Goal: Navigation & Orientation: Find specific page/section

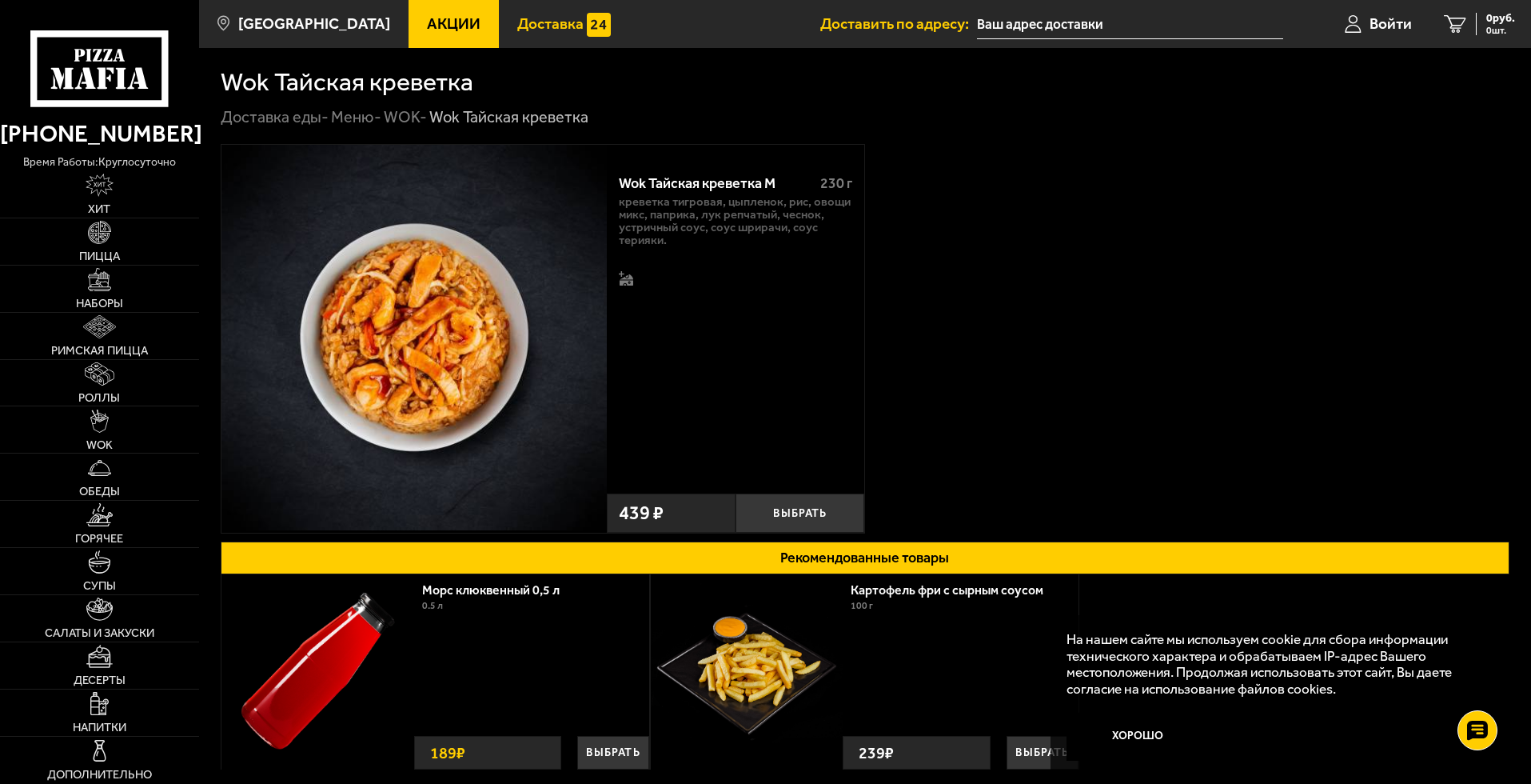
click at [565, 44] on link "Доставка" at bounding box center [564, 24] width 130 height 48
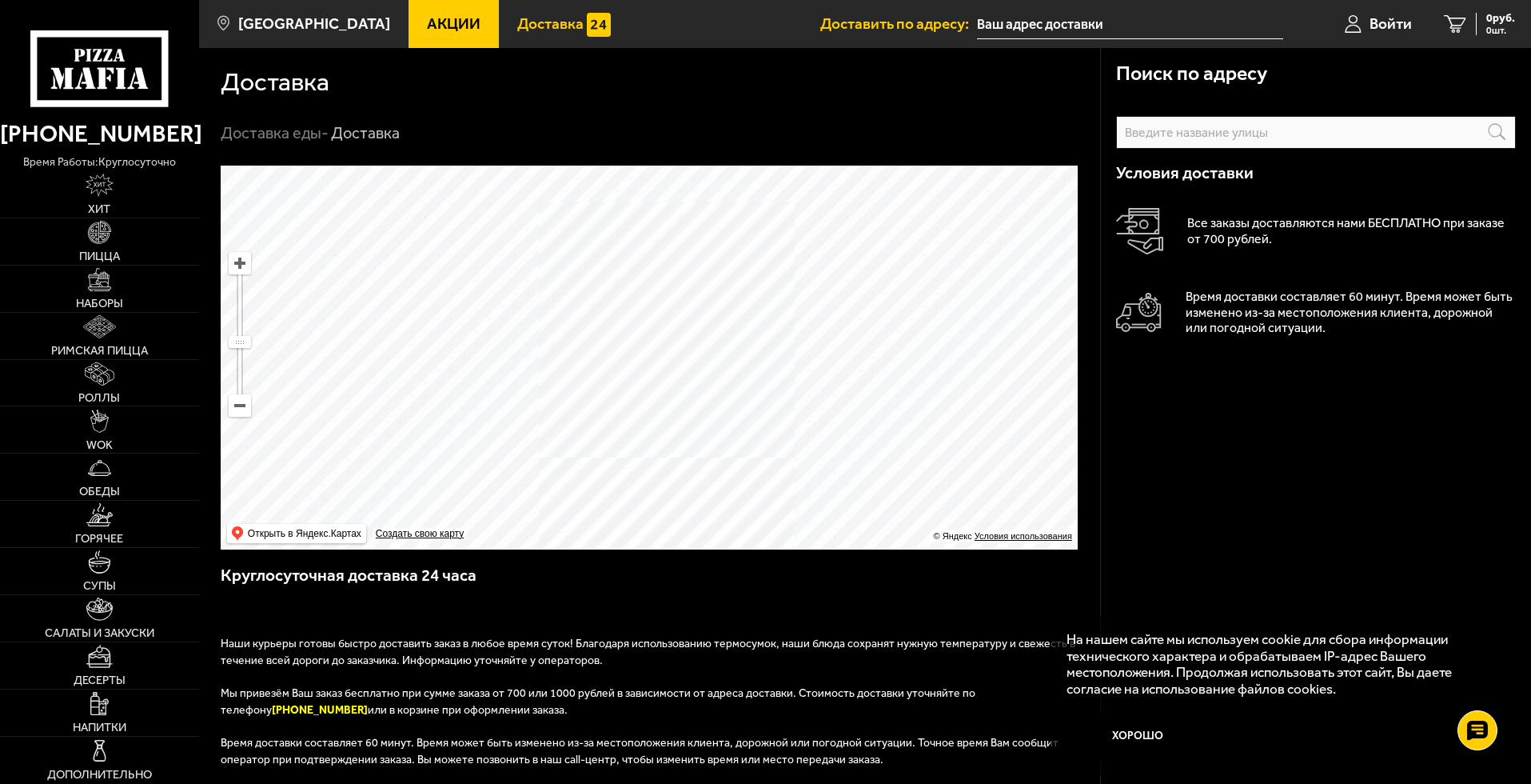
scroll to position [429, 0]
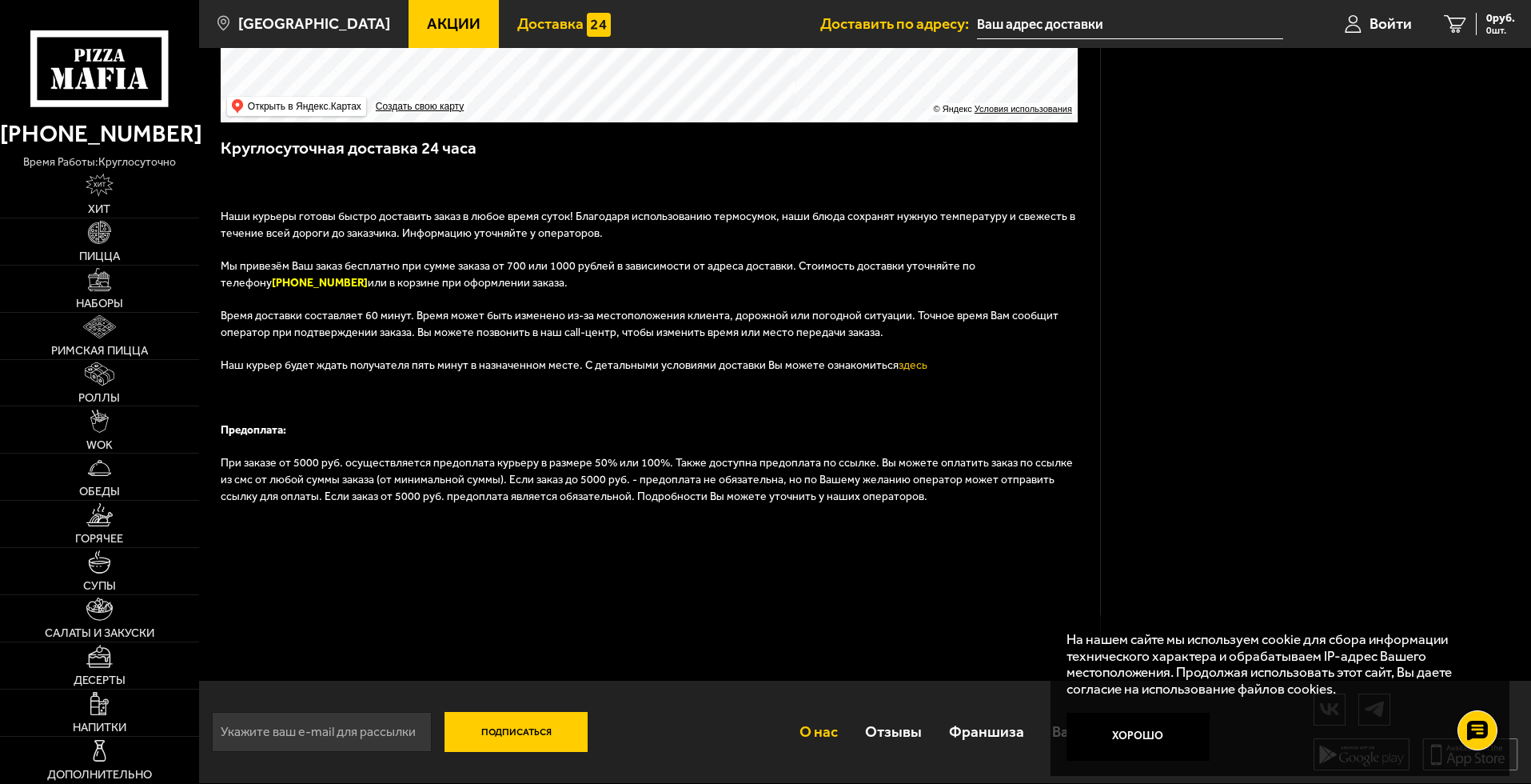
click at [837, 709] on link "О нас" at bounding box center [818, 731] width 65 height 52
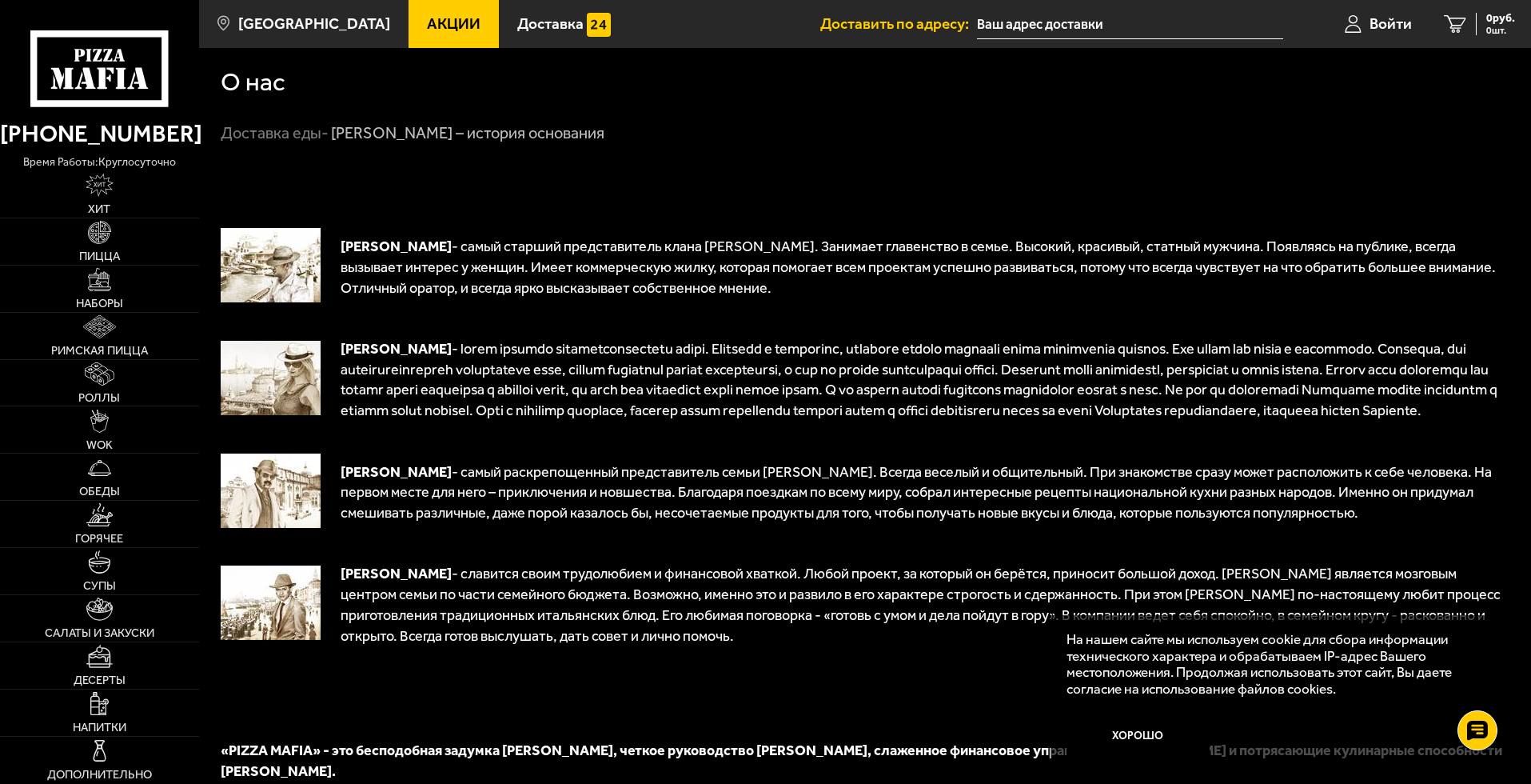
click at [1107, 24] on input "text" at bounding box center [1130, 24] width 306 height 30
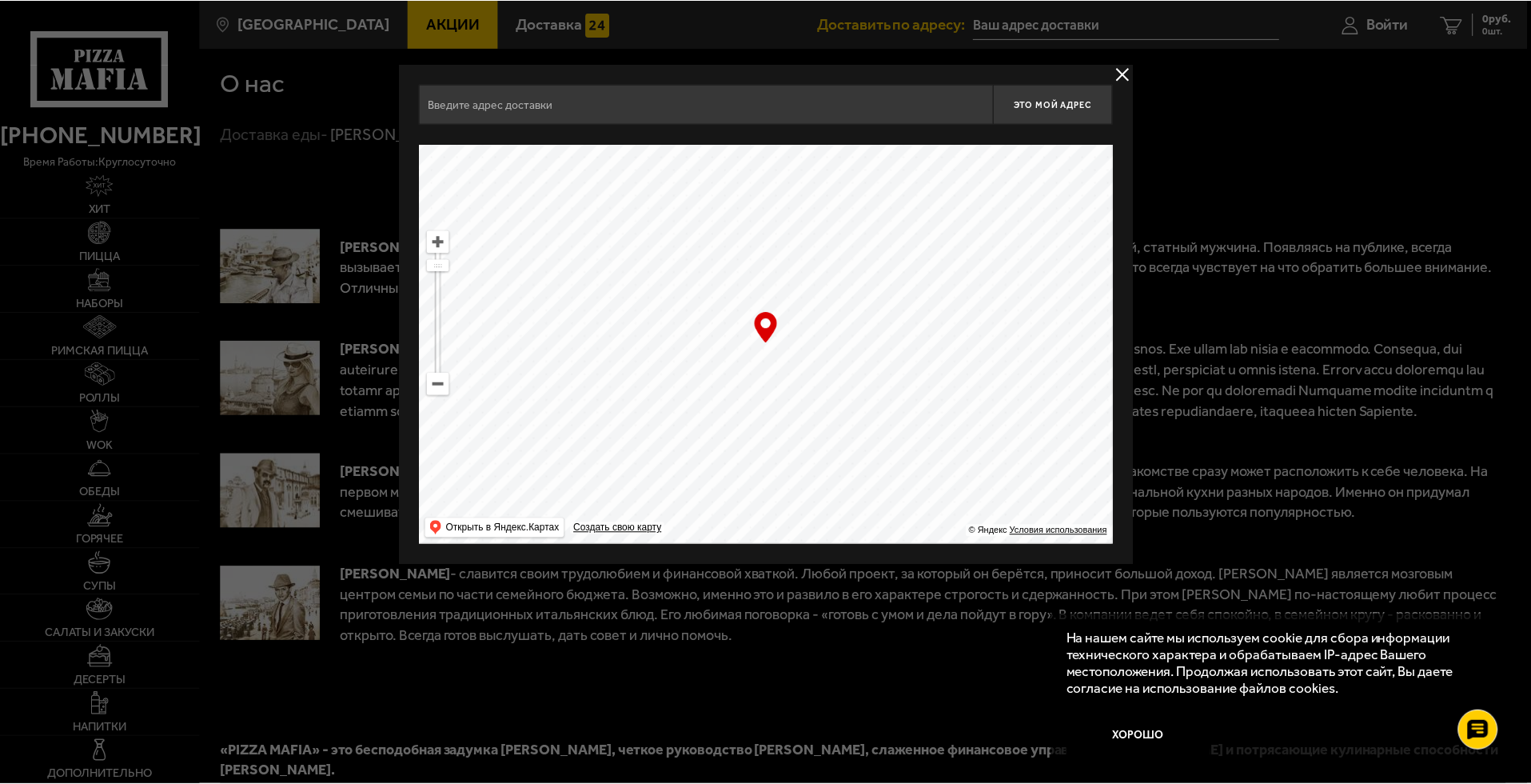
scroll to position [643, 0]
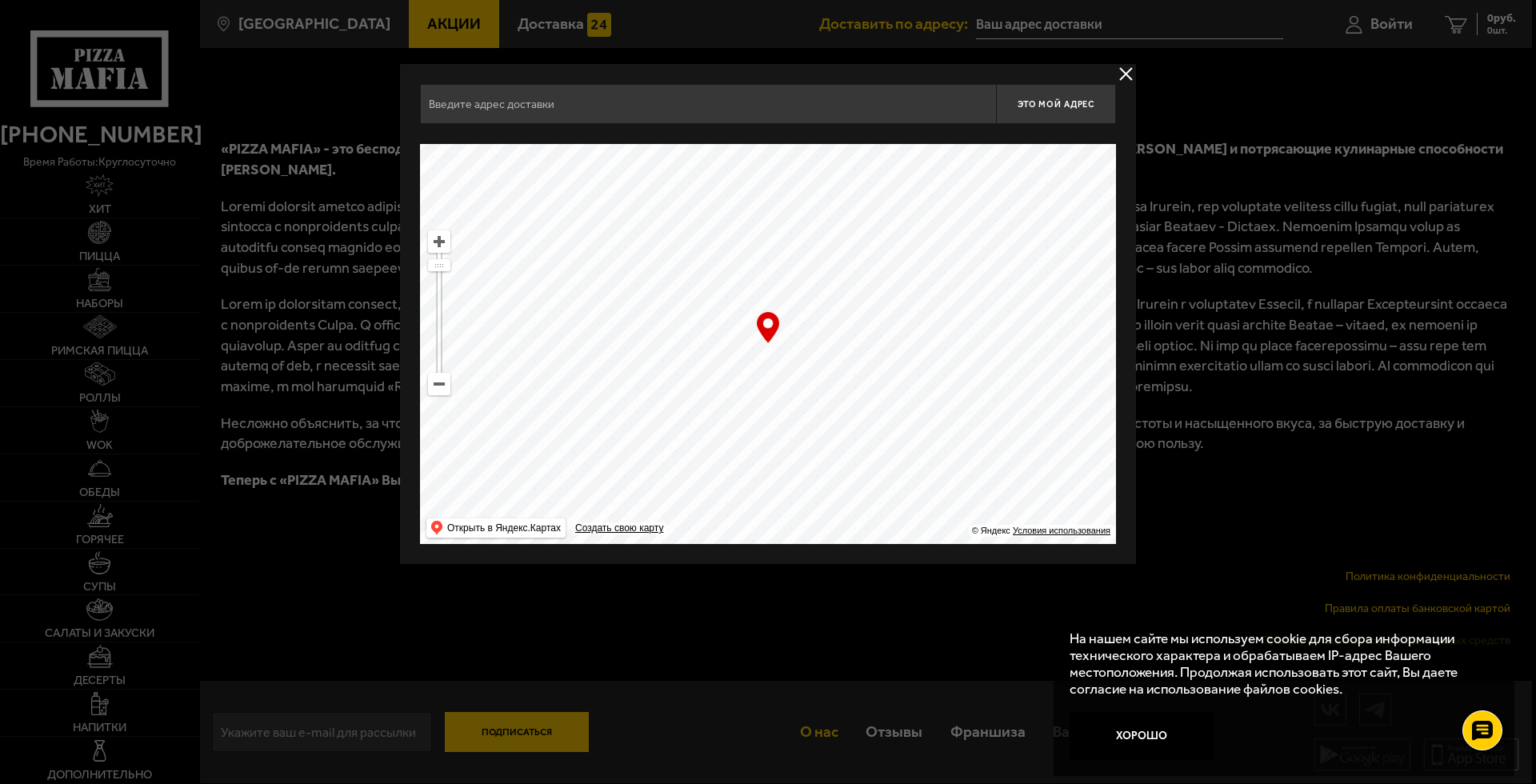
click at [509, 726] on div at bounding box center [768, 392] width 1536 height 784
